Goal: Information Seeking & Learning: Learn about a topic

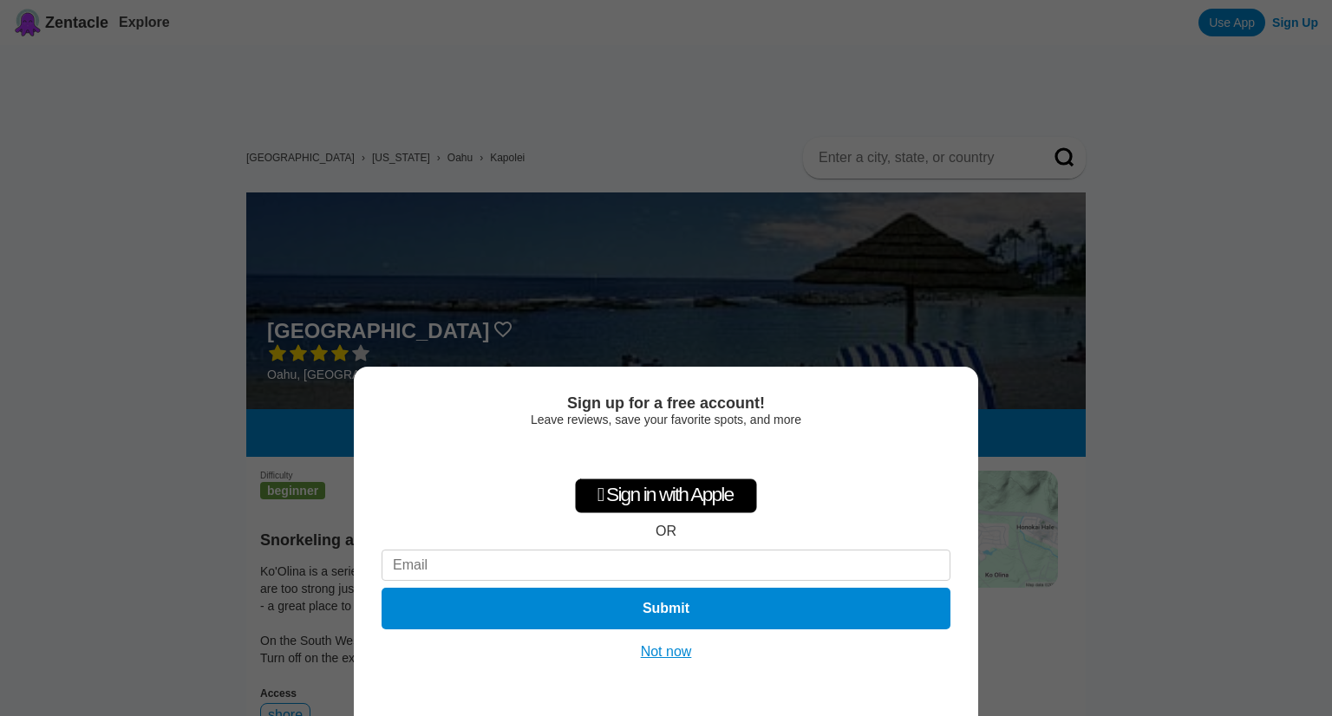
click at [675, 647] on button "Not now" at bounding box center [667, 652] width 62 height 17
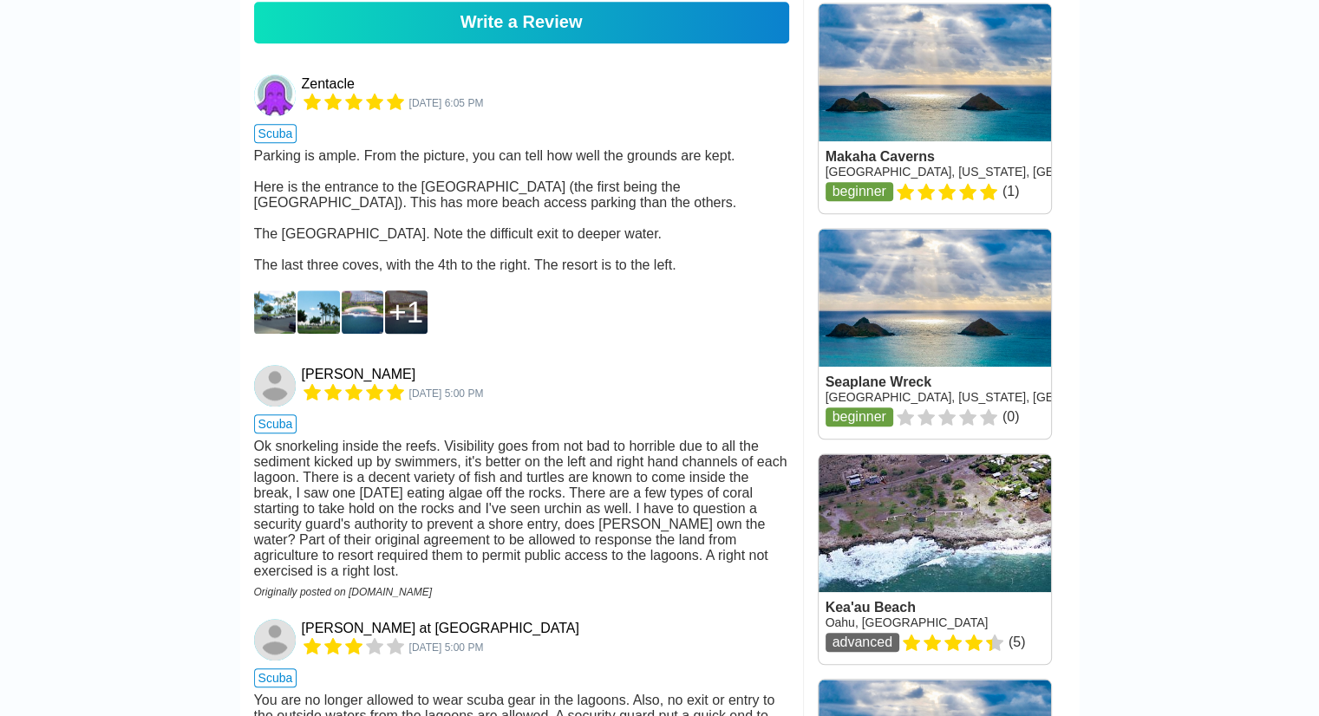
scroll to position [1648, 0]
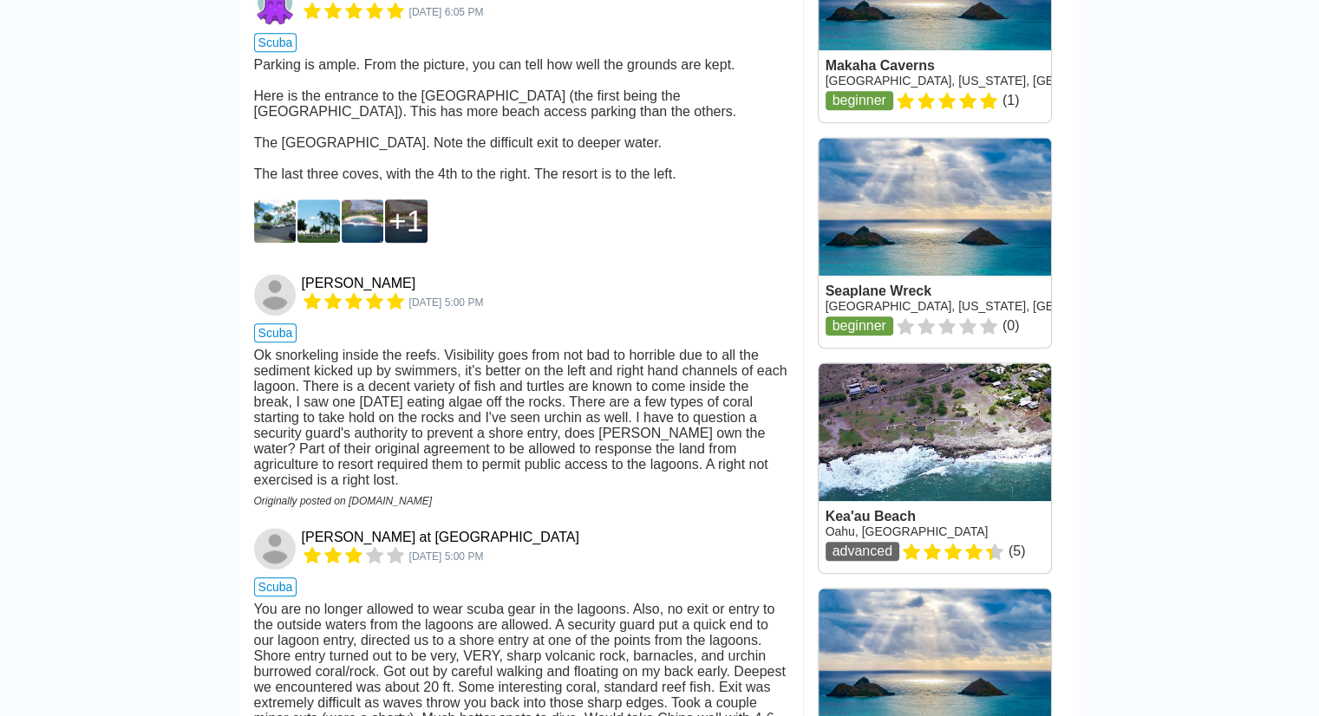
click at [436, 348] on div "Ok snorkeling inside the reefs. Visibility goes from not bad to horrible due to…" at bounding box center [521, 418] width 535 height 141
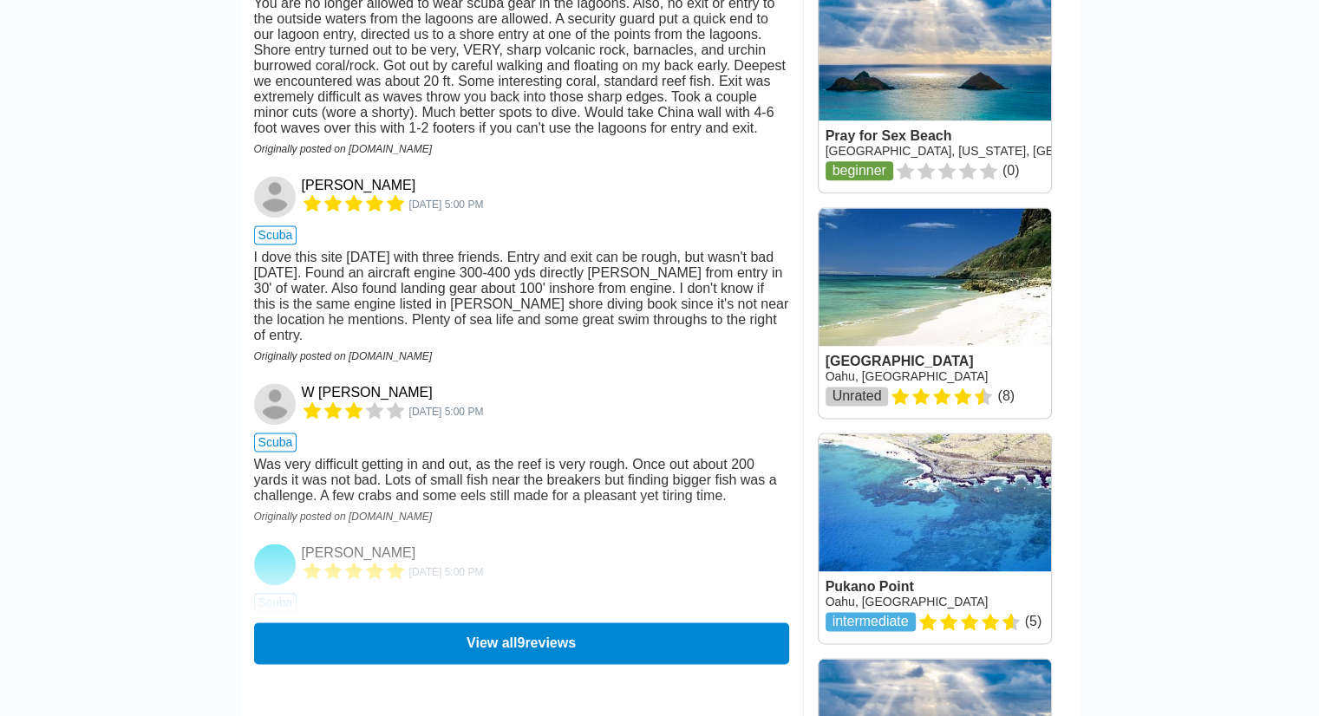
scroll to position [2255, 0]
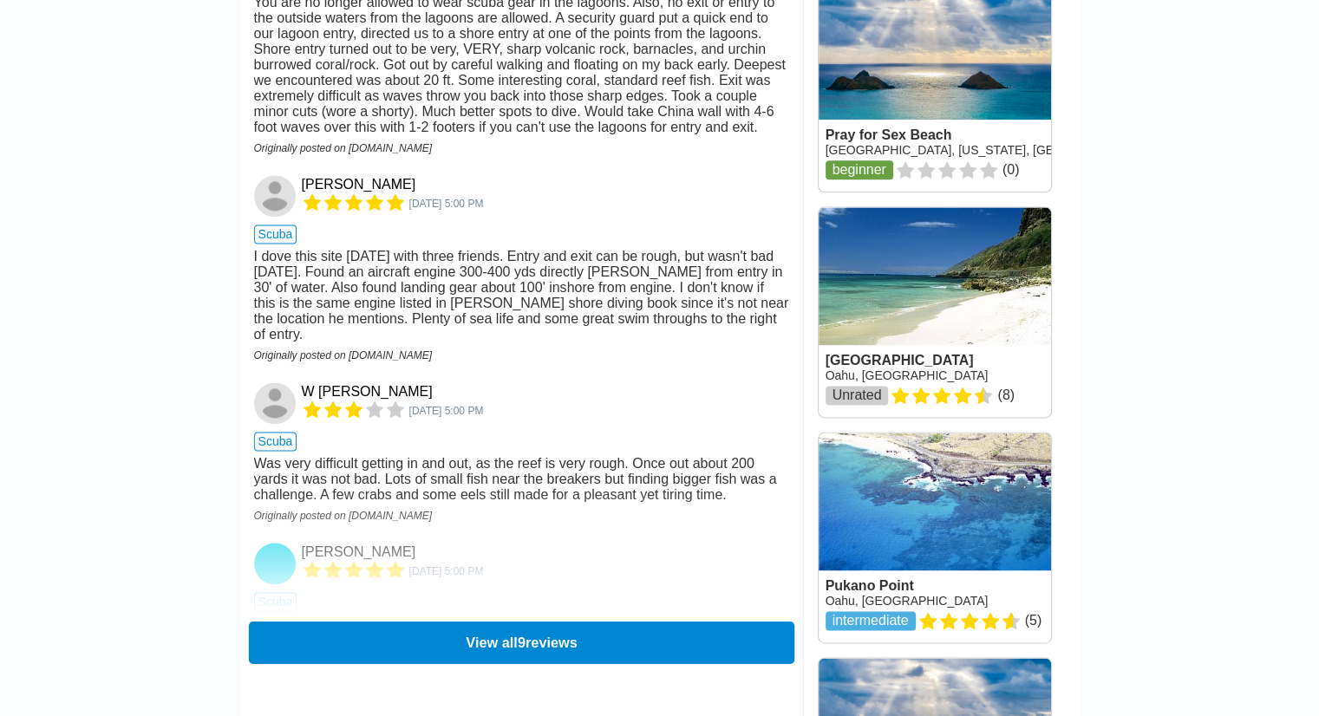
click at [423, 621] on button "View all 9 reviews" at bounding box center [521, 642] width 546 height 43
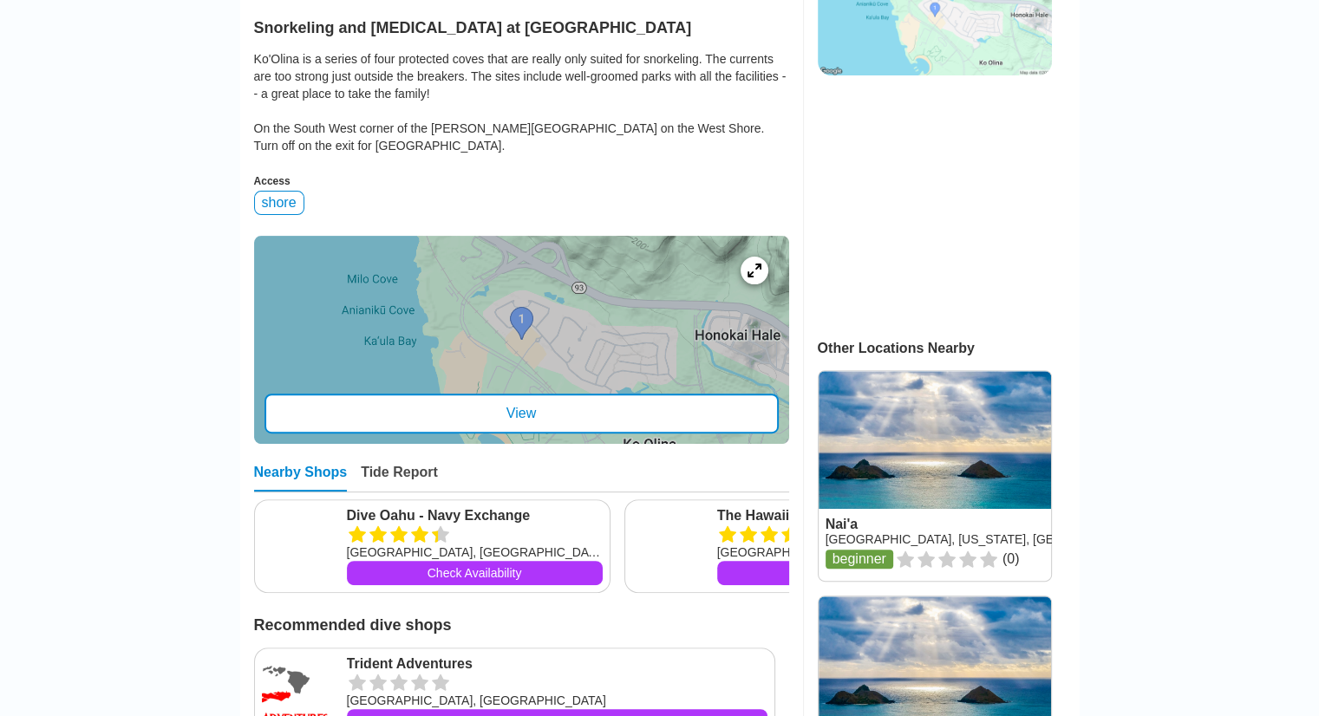
scroll to position [0, 0]
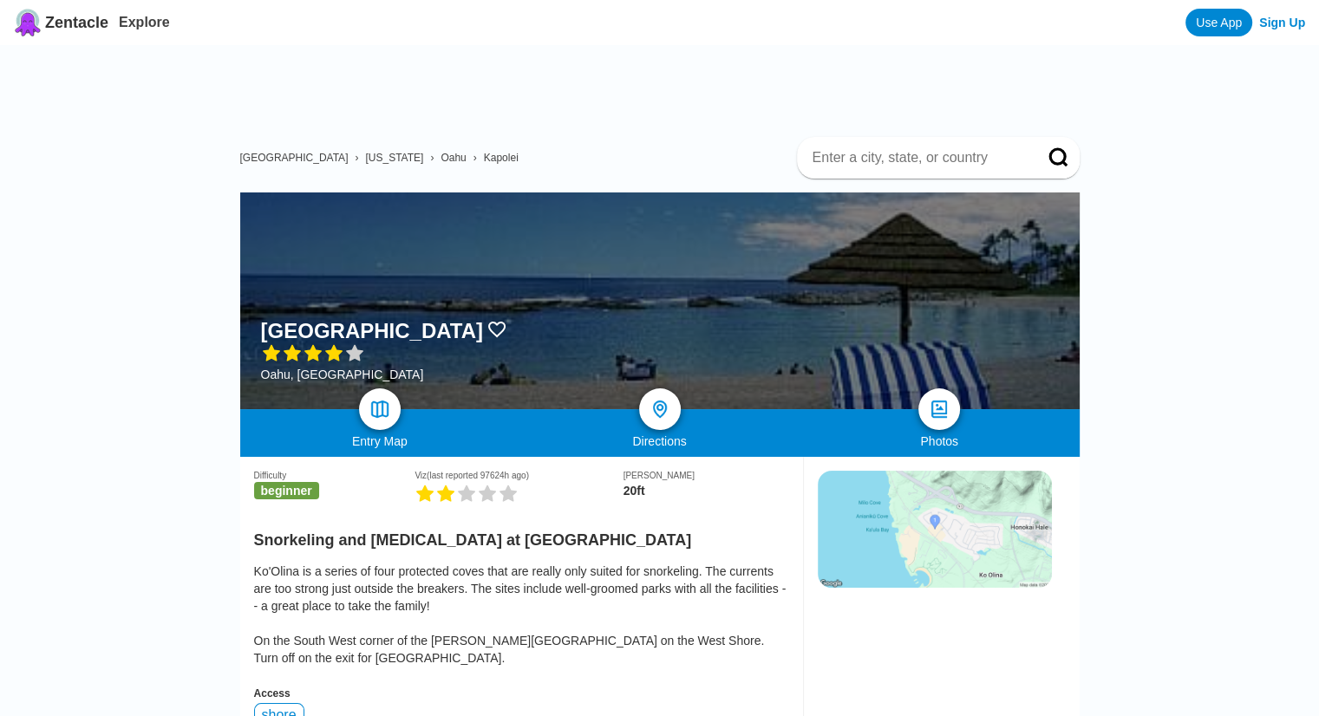
drag, startPoint x: 873, startPoint y: 569, endPoint x: 703, endPoint y: 213, distance: 394.9
click at [441, 152] on span "Oahu" at bounding box center [453, 158] width 25 height 12
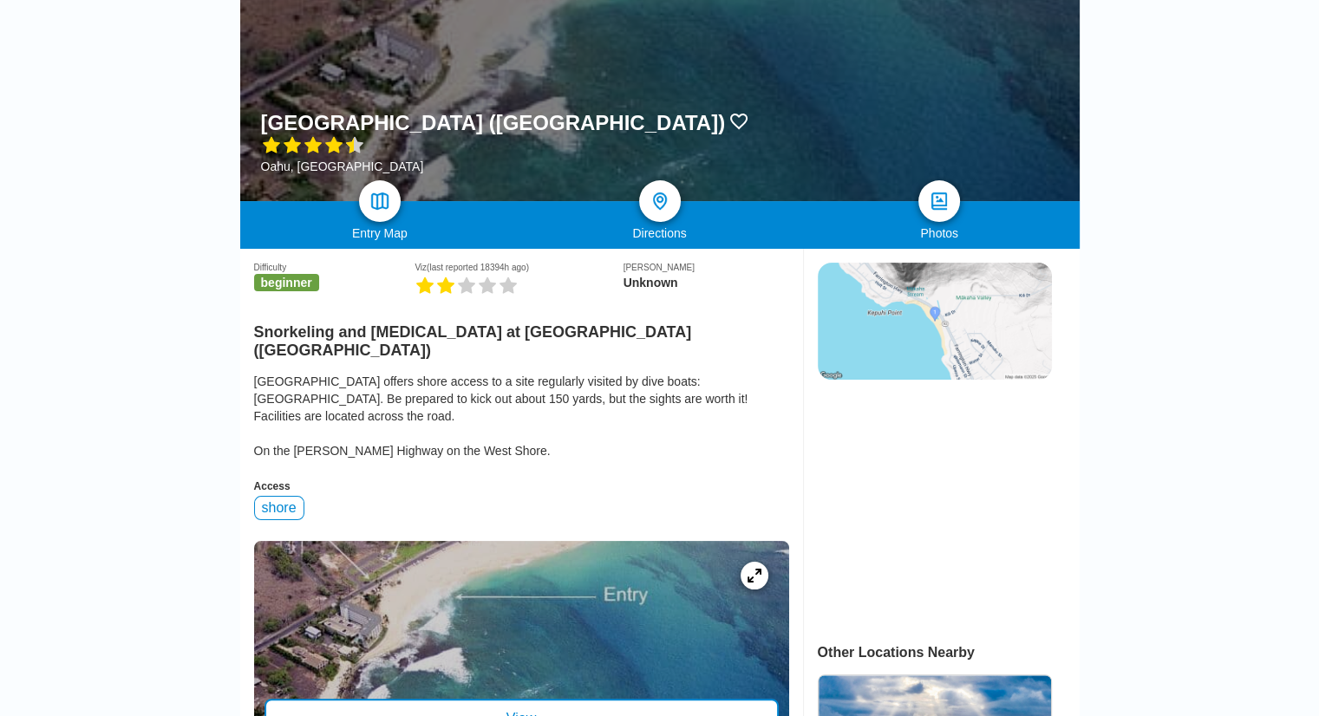
scroll to position [260, 0]
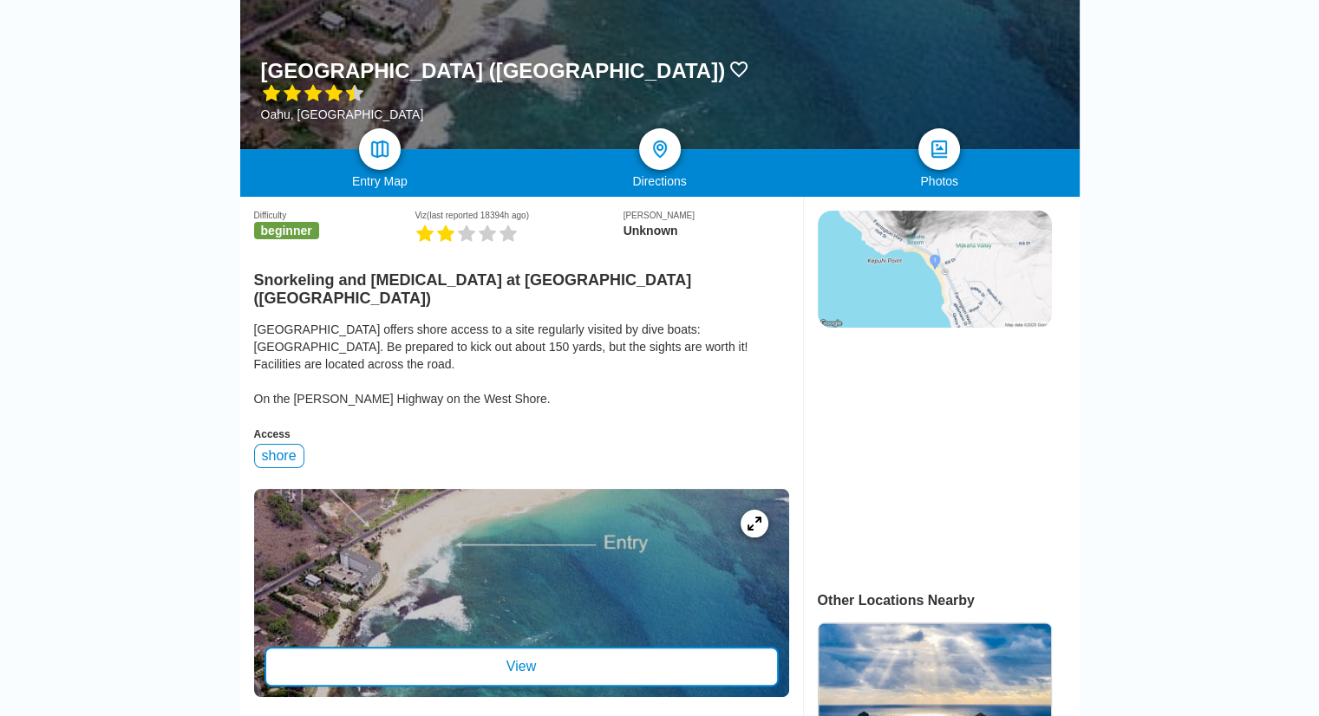
click at [992, 211] on img at bounding box center [935, 269] width 234 height 117
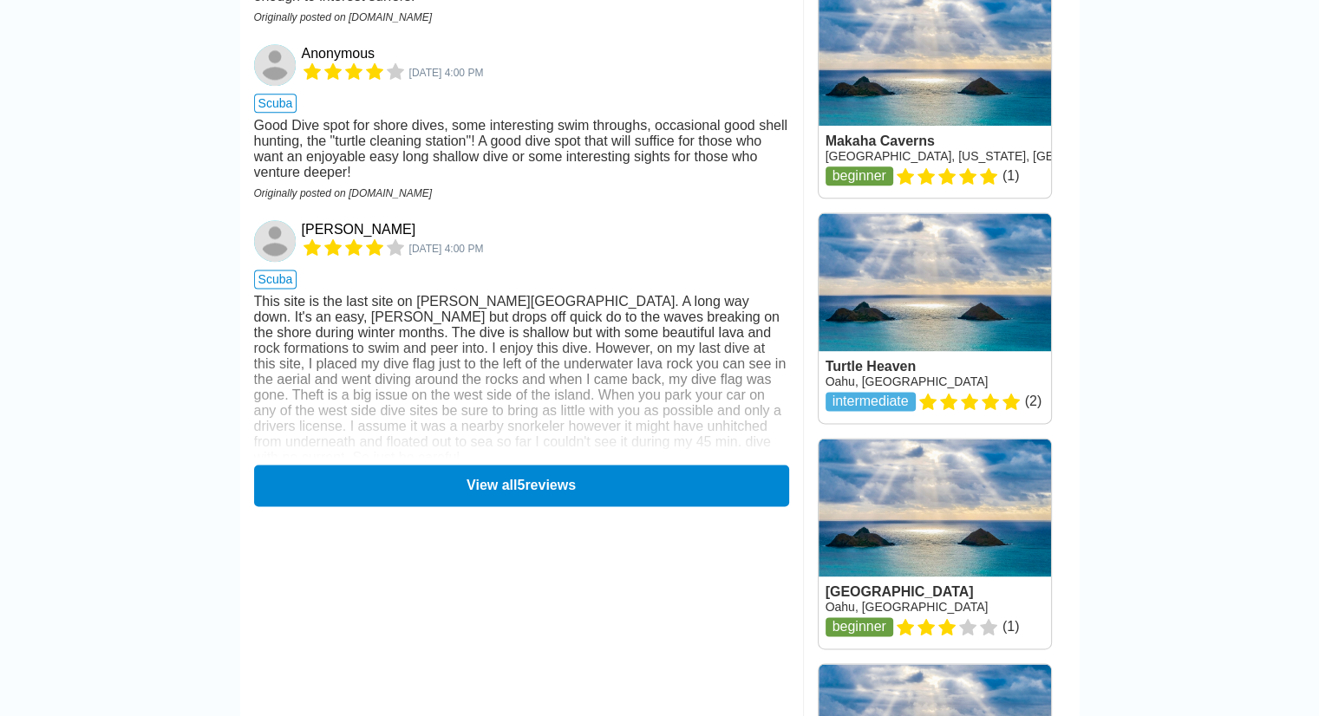
scroll to position [2255, 0]
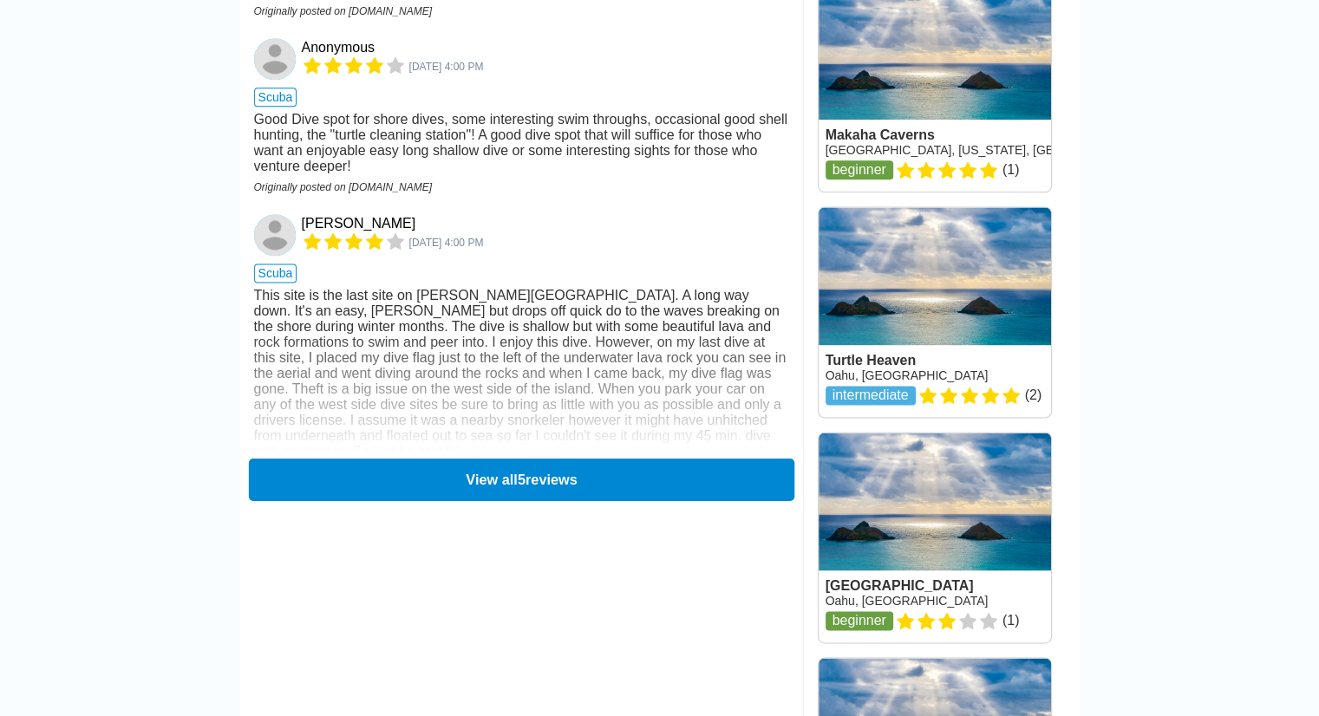
click at [463, 458] on button "View all 5 reviews" at bounding box center [521, 479] width 546 height 43
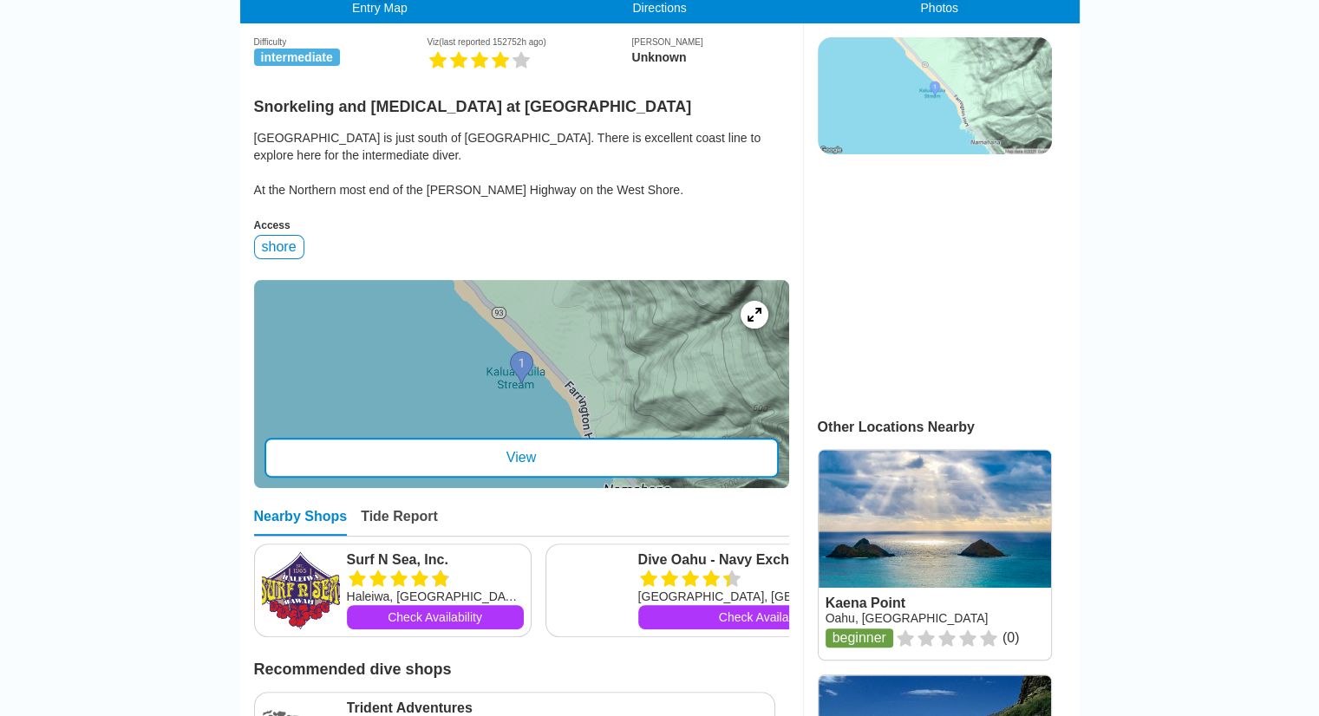
scroll to position [0, 0]
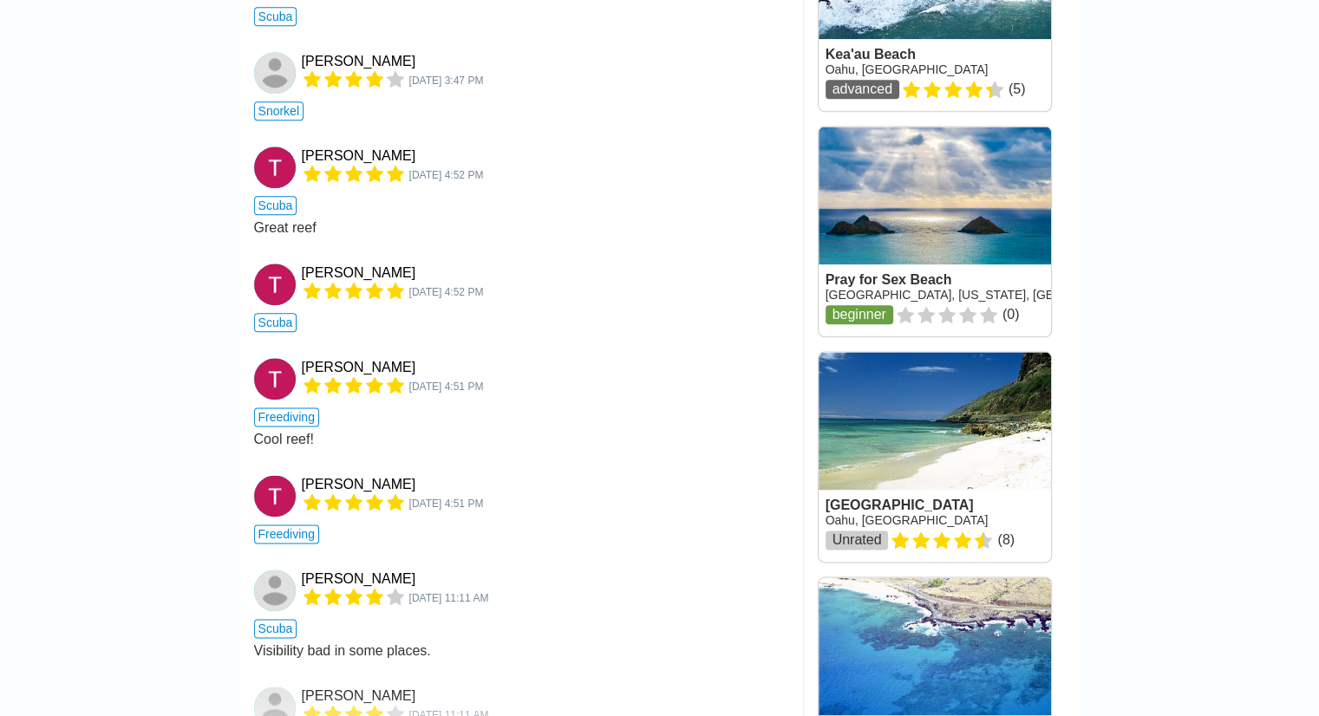
scroll to position [2515, 0]
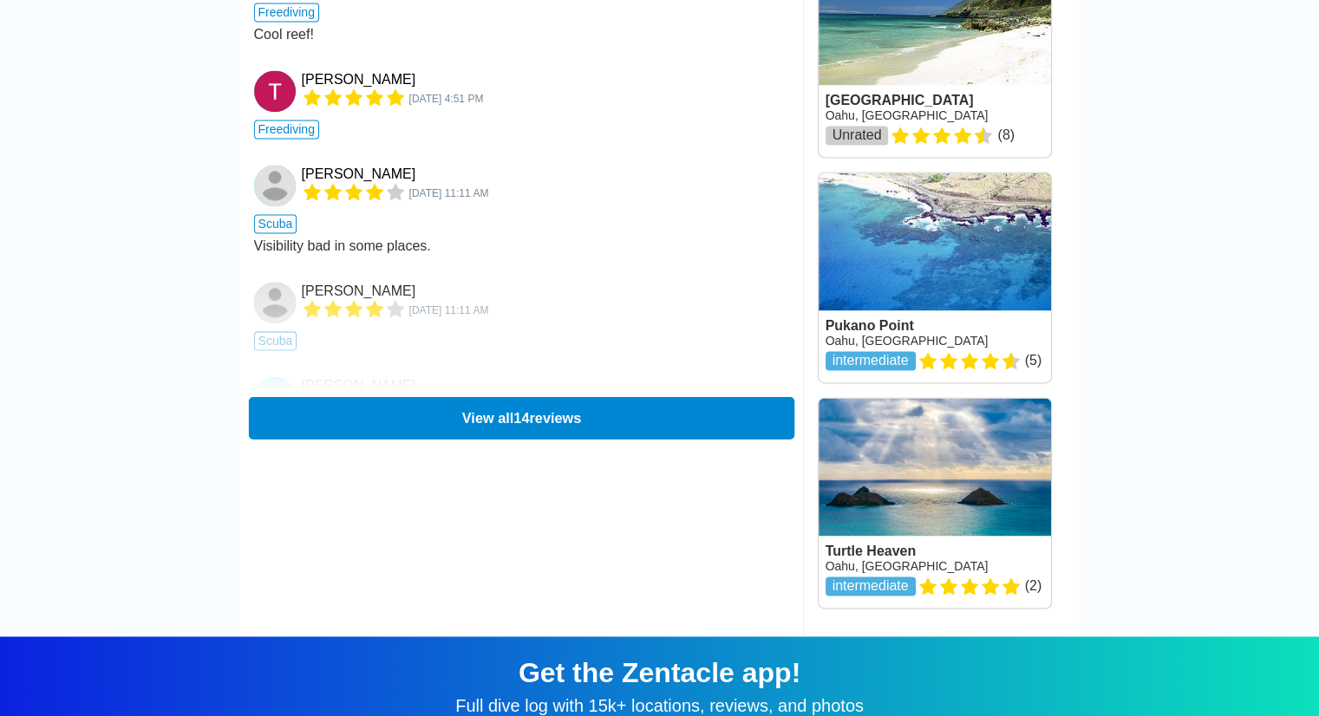
click at [445, 396] on button "View all 14 reviews" at bounding box center [521, 417] width 546 height 43
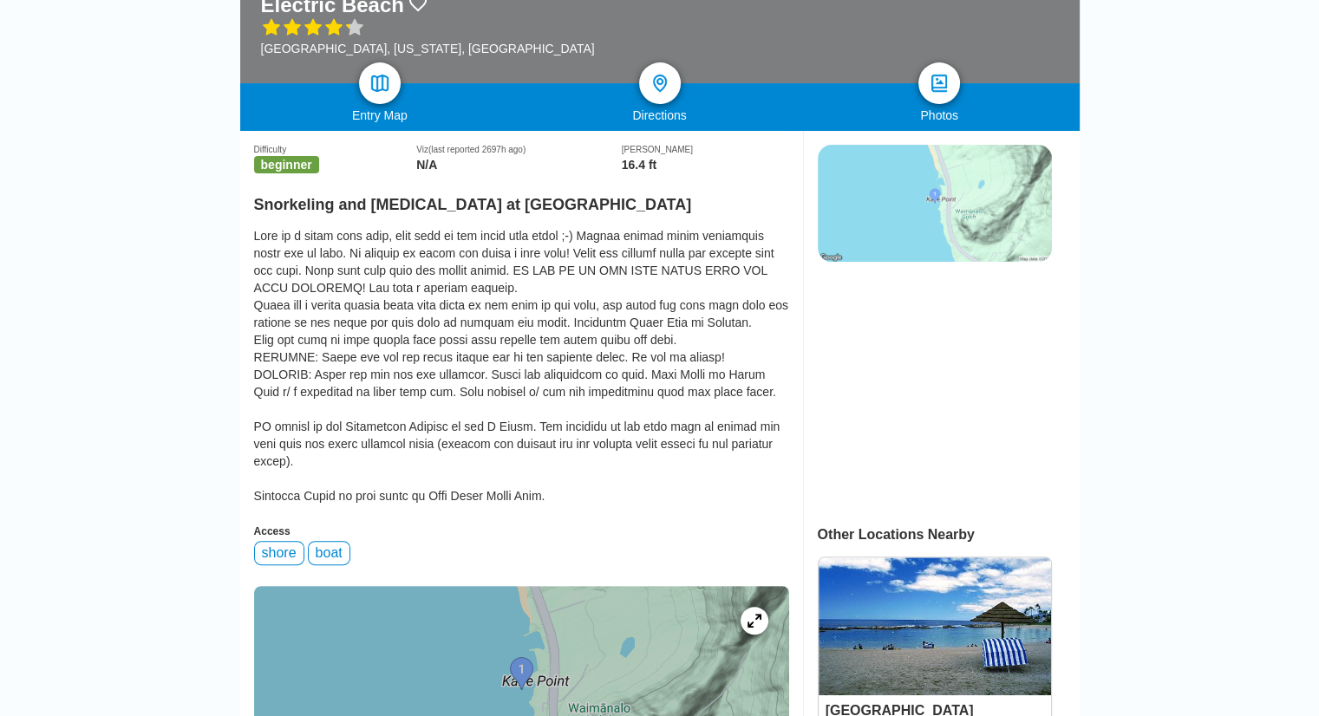
scroll to position [260, 0]
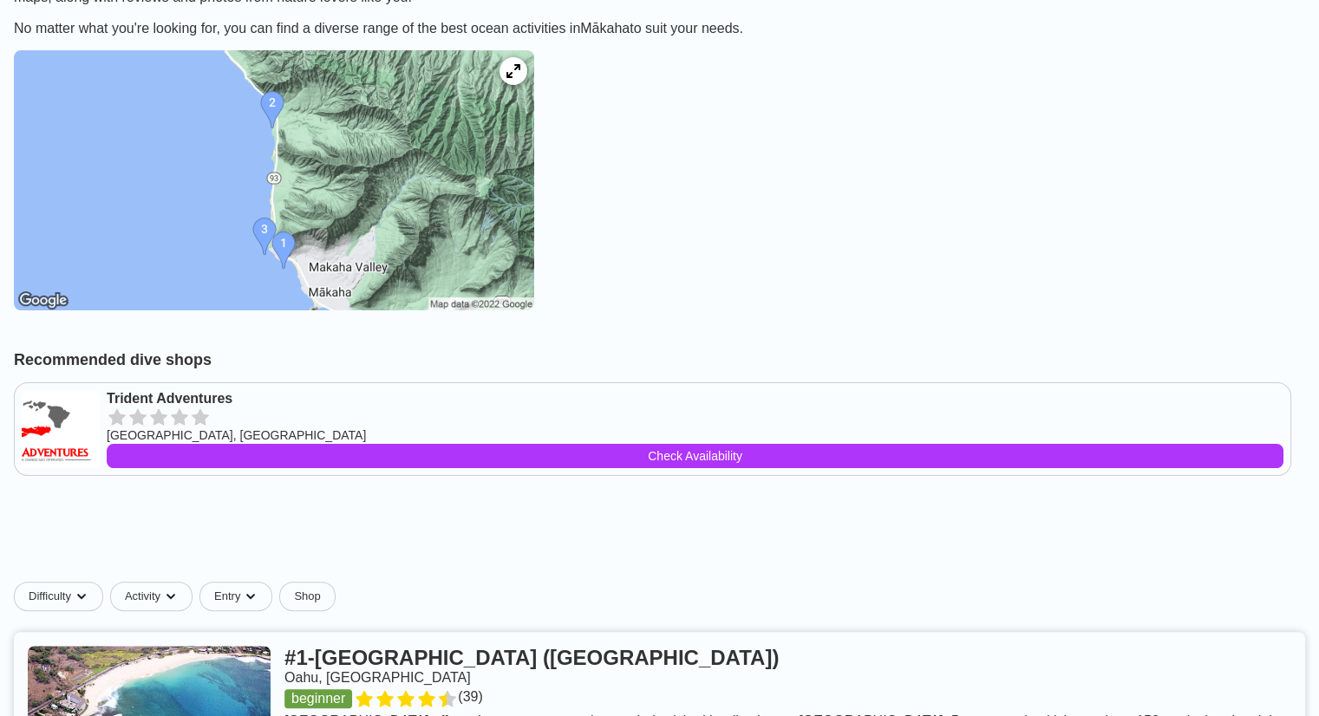
scroll to position [173, 0]
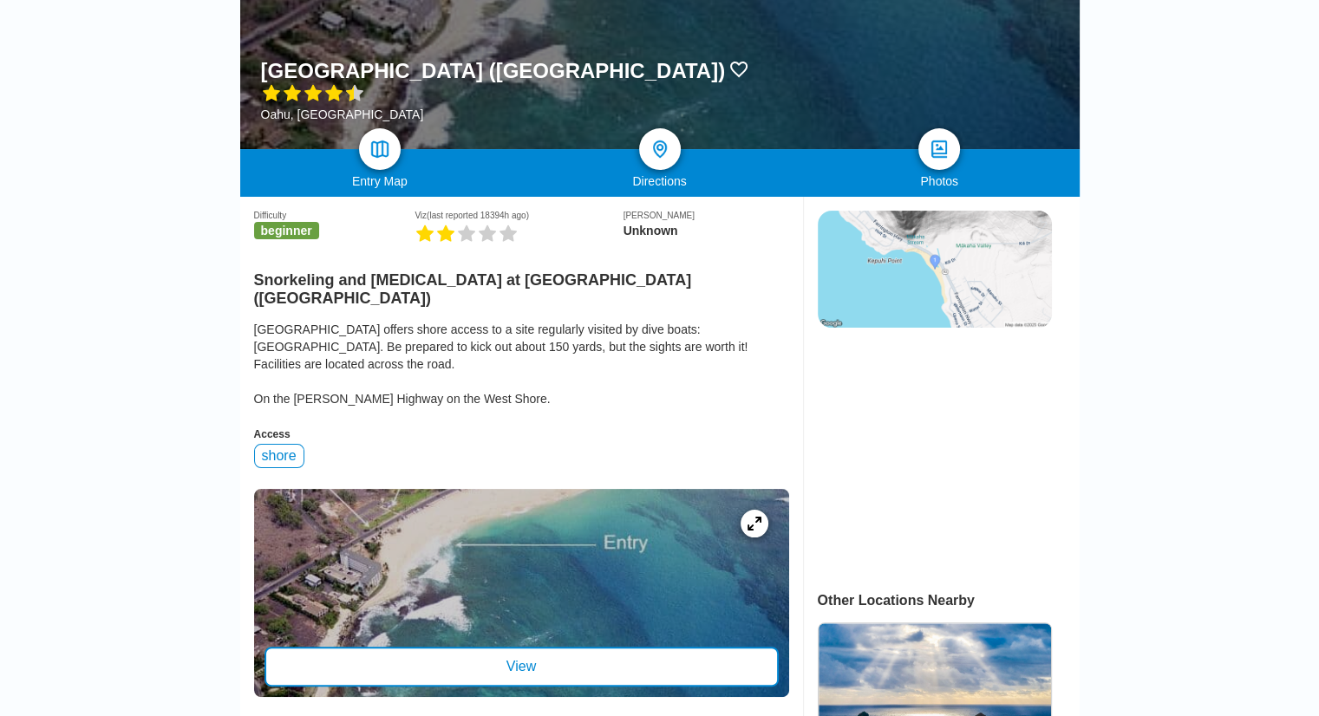
scroll to position [260, 0]
click at [559, 647] on div "View" at bounding box center [522, 667] width 514 height 40
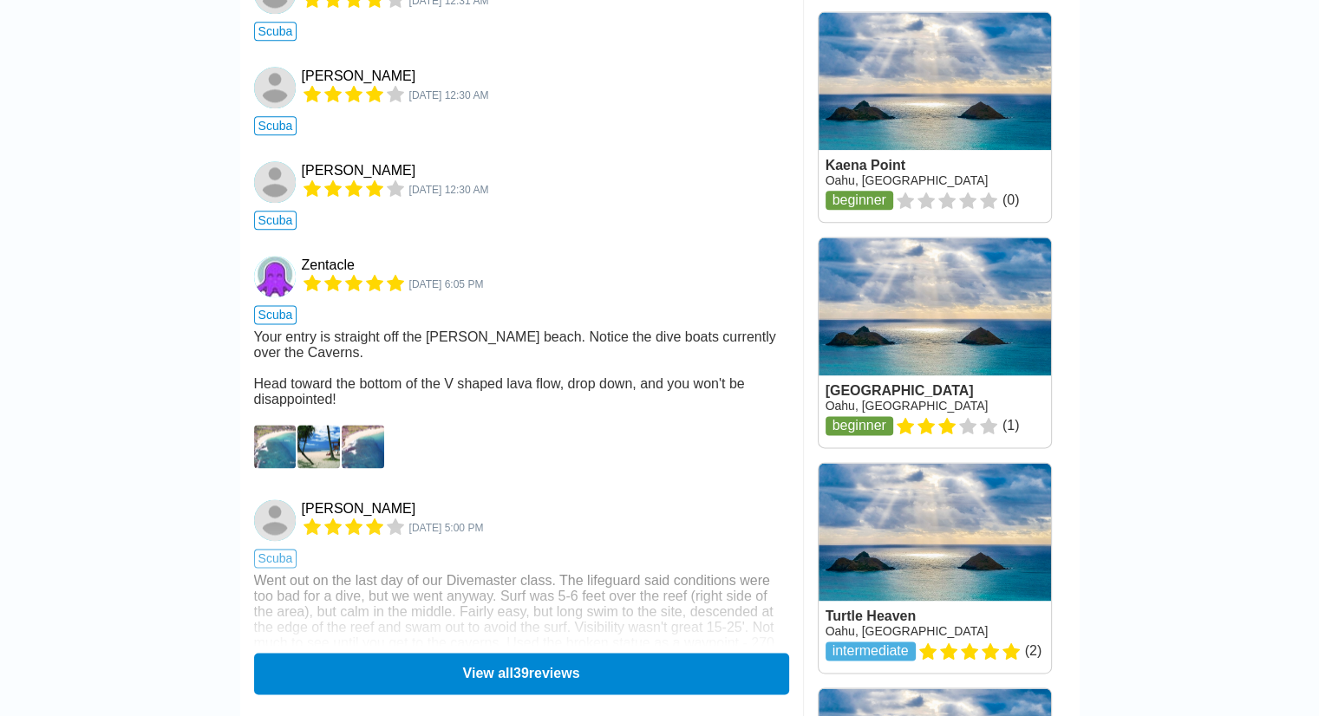
scroll to position [2255, 0]
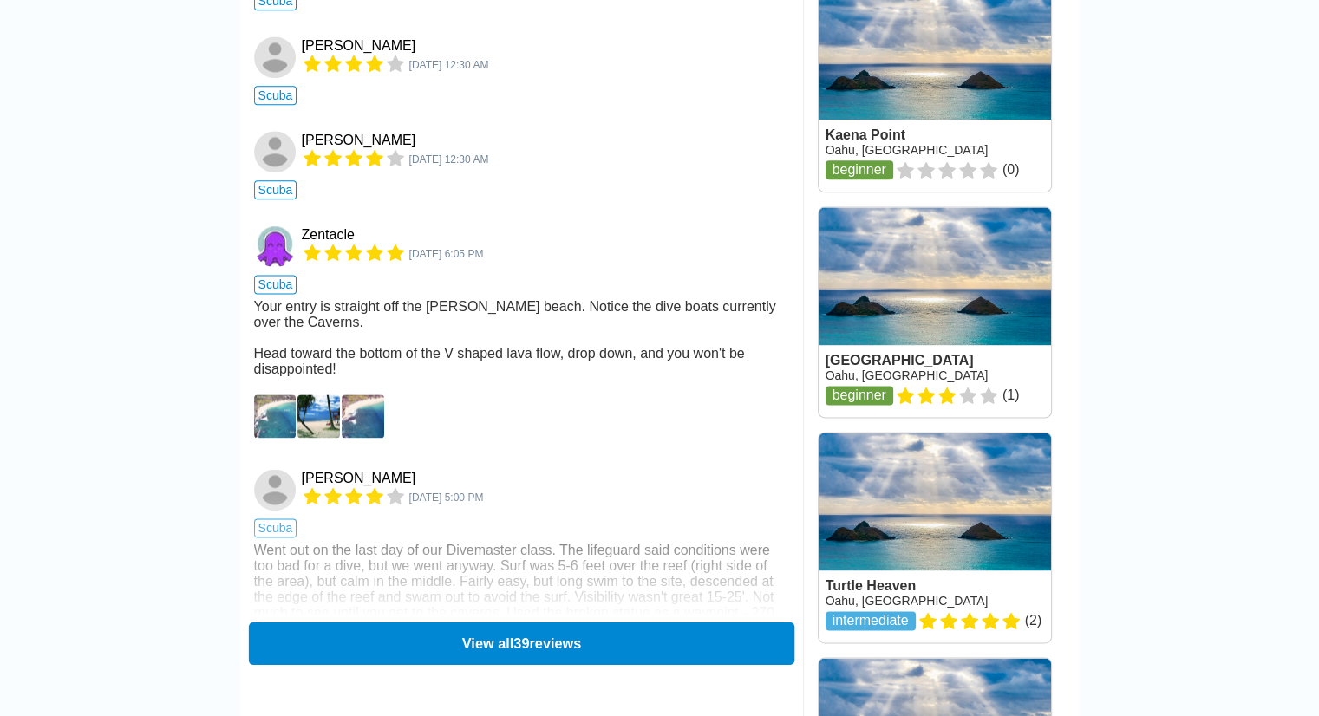
click at [533, 622] on button "View all 39 reviews" at bounding box center [521, 643] width 546 height 43
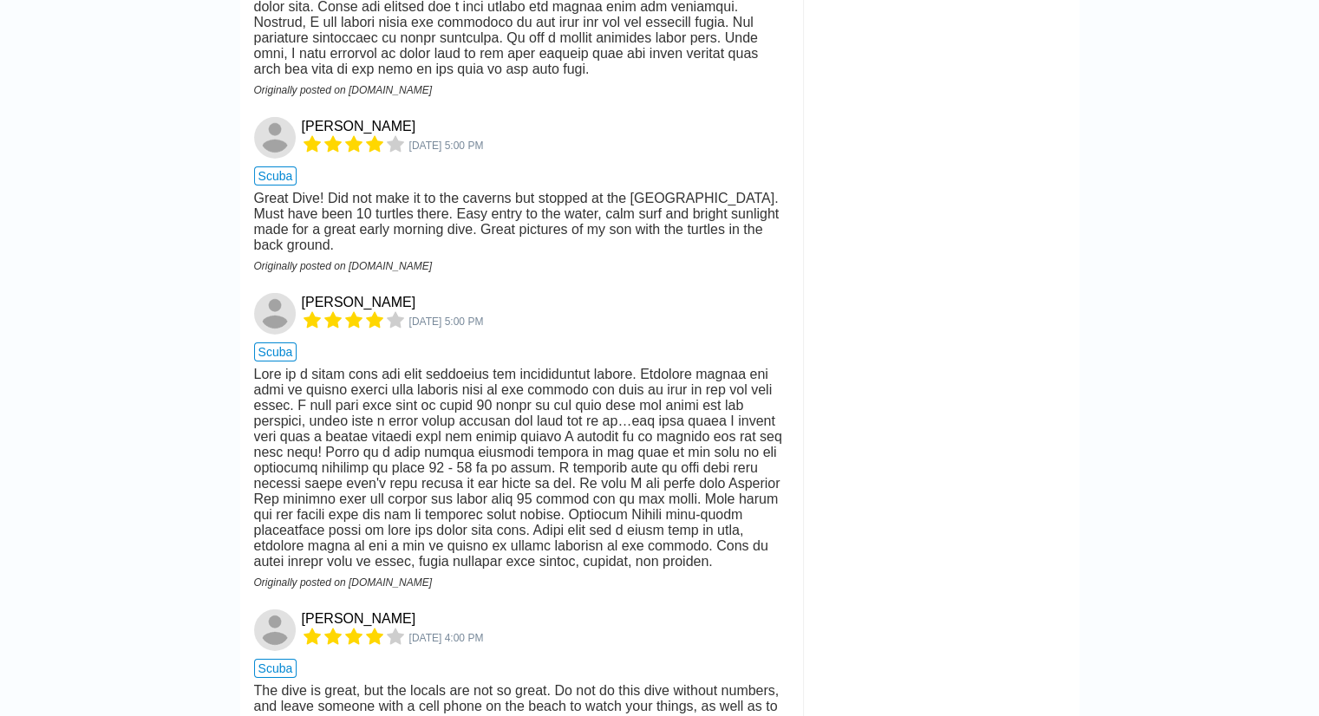
scroll to position [5584, 0]
